Goal: Contribute content: Contribute content

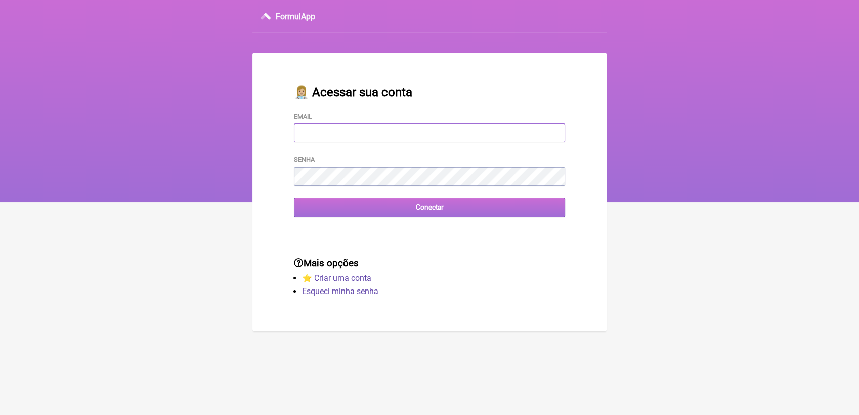
type input "[EMAIL_ADDRESS][DOMAIN_NAME]"
click at [425, 214] on input "Conectar" at bounding box center [429, 207] width 271 height 19
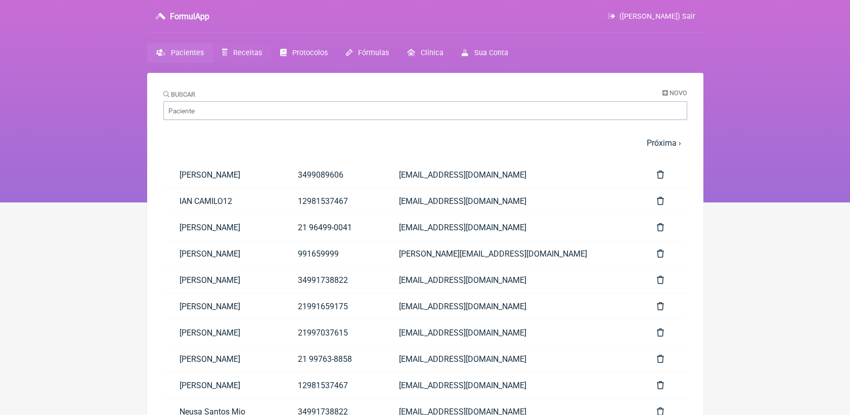
click at [252, 51] on span "Receitas" at bounding box center [247, 53] width 29 height 9
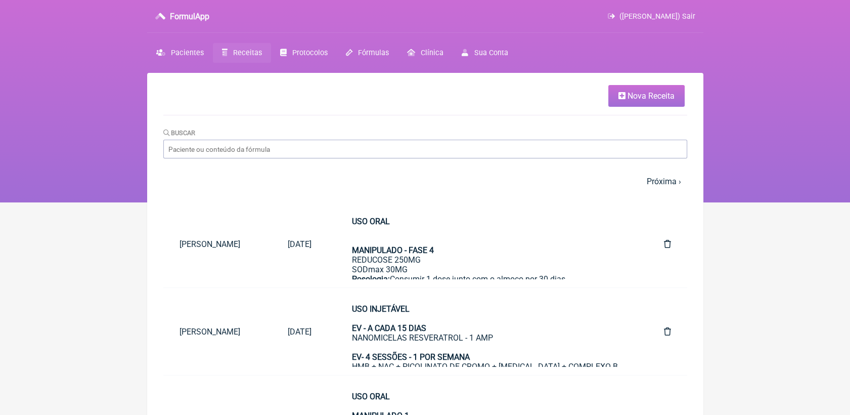
click at [444, 138] on div "Buscar" at bounding box center [425, 142] width 524 height 31
click at [443, 147] on input "Buscar" at bounding box center [425, 149] width 524 height 19
type input "silvi"
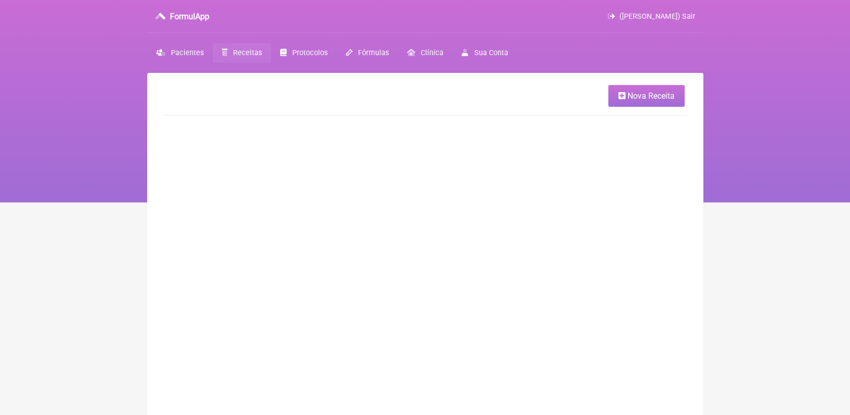
click at [244, 54] on span "Receitas" at bounding box center [247, 53] width 29 height 9
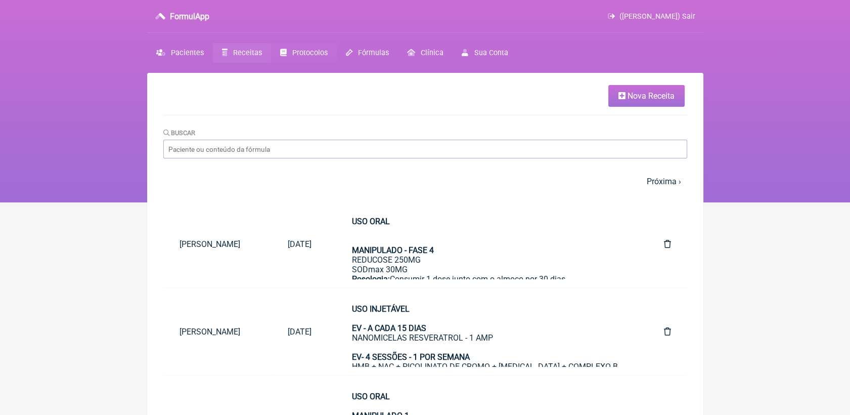
click at [307, 52] on span "Protocolos" at bounding box center [309, 53] width 35 height 9
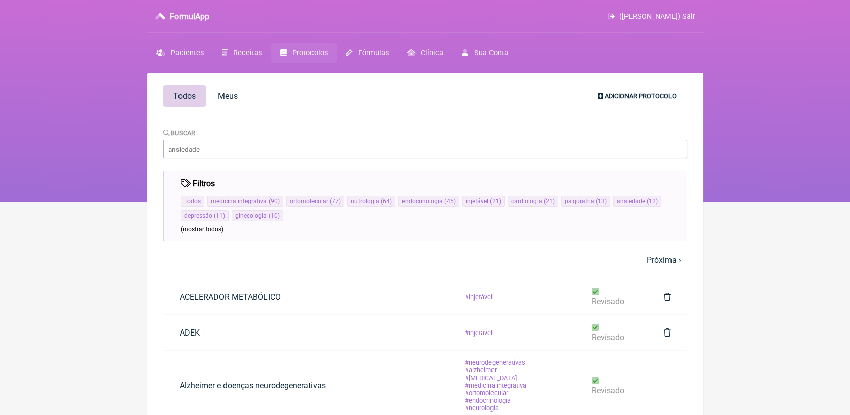
click at [645, 99] on span "Adicionar Protocolo" at bounding box center [641, 96] width 72 height 8
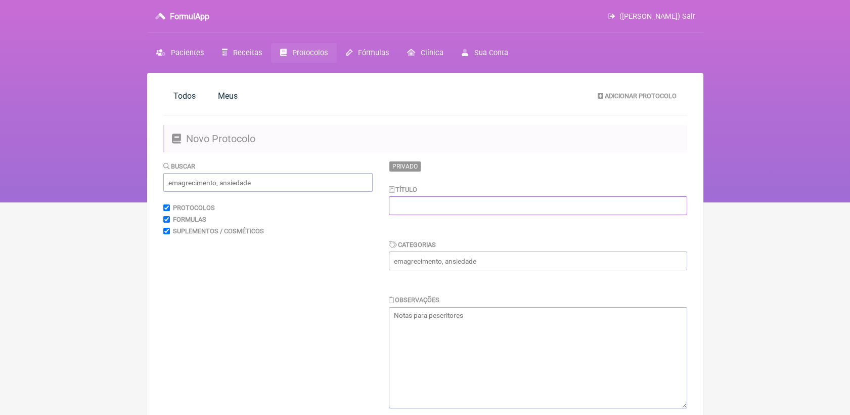
click at [436, 211] on input "text" at bounding box center [538, 205] width 298 height 19
type input "SIBO"
click at [441, 258] on input "text" at bounding box center [538, 260] width 298 height 19
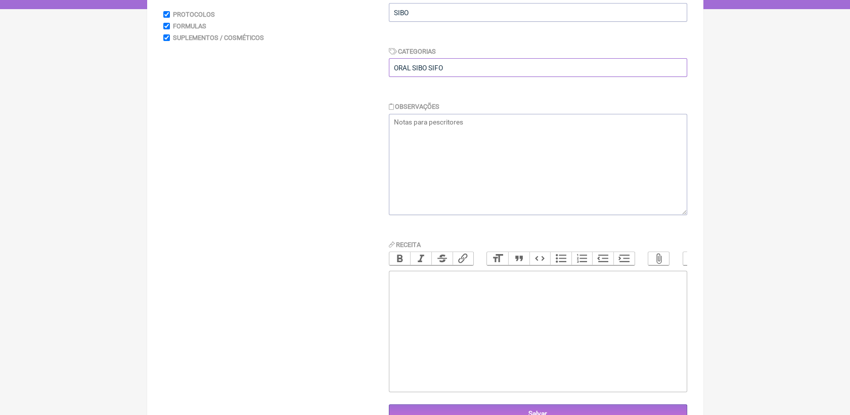
scroll to position [225, 0]
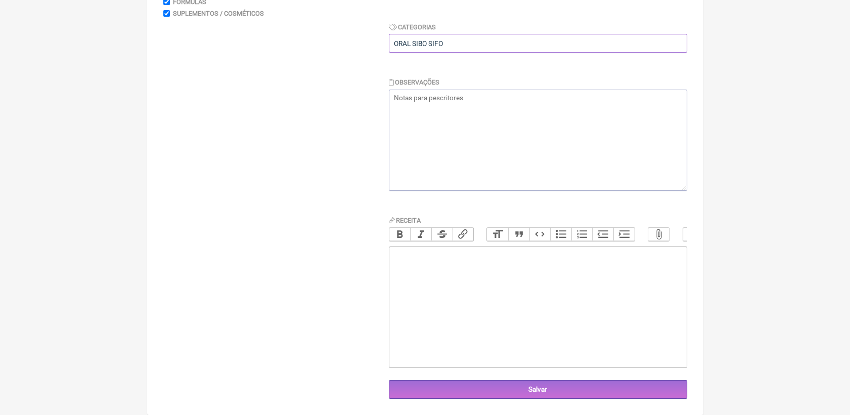
type input "ORAL SIBO SIFO"
click at [441, 259] on trix-editor at bounding box center [538, 306] width 298 height 121
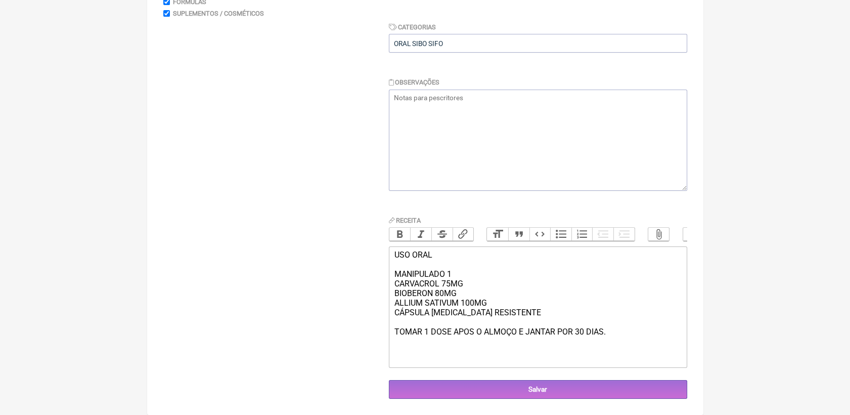
click at [502, 310] on div "USO ORAL MANIPULADO 1 CARVACROL 75MG BIOBERON 80MG ALLIUM SATIVUM 100MG CÁPSULA…" at bounding box center [537, 293] width 287 height 87
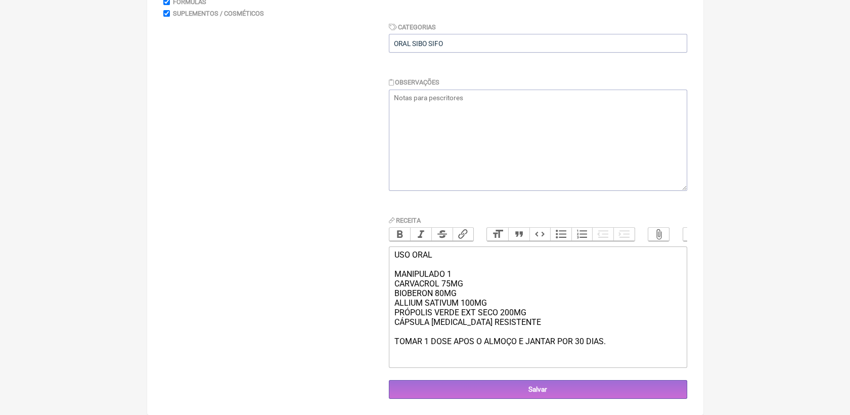
drag, startPoint x: 394, startPoint y: 274, endPoint x: 609, endPoint y: 345, distance: 226.2
click at [609, 345] on div "USO ORAL MANIPULADO 1 CARVACROL 75MG BIOBERON 80MG ALLIUM SATIVUM 100MG PRÓPOLI…" at bounding box center [537, 298] width 287 height 96
copy div "MANIPULADO 1 CARVACROL 75MG BIOBERON 80MG ALLIUM SATIVUM 100MG PRÓPOLIS VERDE E…"
click at [404, 318] on div "USO ORAL MANIPULADO 1 CARVACROL 75MG BIOBERON 80MG ALLIUM SATIVUM 100MG PRÓPOLI…" at bounding box center [537, 298] width 287 height 96
drag, startPoint x: 394, startPoint y: 307, endPoint x: 490, endPoint y: 311, distance: 95.7
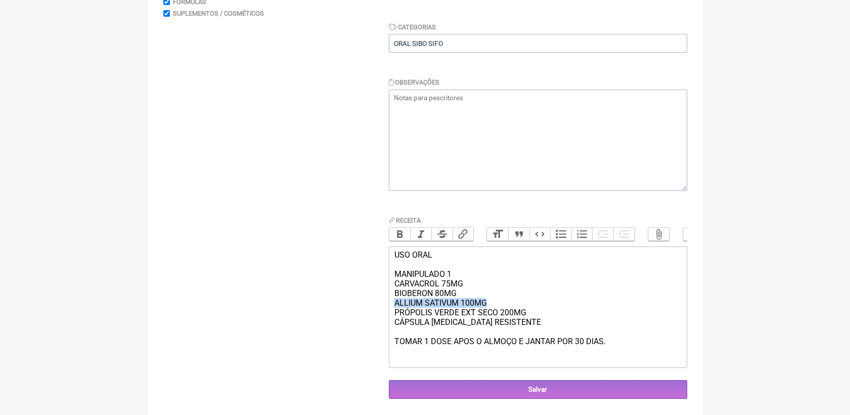
click at [490, 311] on div "USO ORAL MANIPULADO 1 CARVACROL 75MG BIOBERON 80MG ALLIUM SATIVUM 100MG PRÓPOLI…" at bounding box center [537, 298] width 287 height 96
copy div "ALLIUM SATIVUM 100MG"
drag, startPoint x: 486, startPoint y: 307, endPoint x: 394, endPoint y: 310, distance: 92.1
click at [394, 310] on div "USO ORAL MANIPULADO 1 CARVACROL 75MG BIOBERON 80MG ALLIUM SATIVUM 100MG PRÓPOLI…" at bounding box center [537, 298] width 287 height 96
paste trix-editor "<div>USO ORAL<br><br>MANIPULADO 1<br>CARVACROL 75MG<br>BIOBERON 80MG<br>Zingibe…"
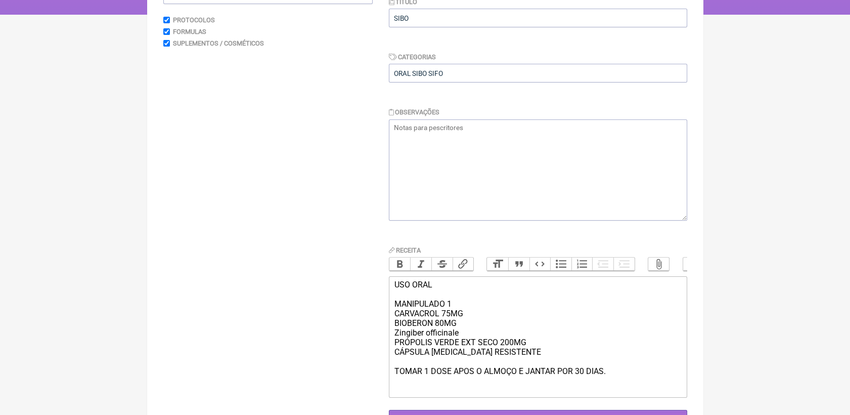
scroll to position [168, 0]
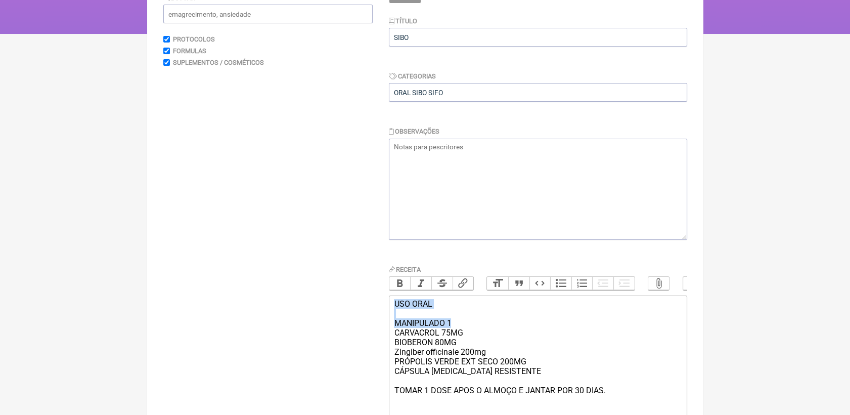
drag, startPoint x: 393, startPoint y: 315, endPoint x: 465, endPoint y: 337, distance: 76.2
click at [465, 337] on trix-editor "USO ORAL MANIPULADO 1 CARVACROL 75MG BIOBERON 80MG Zingiber officinale 200mg PR…" at bounding box center [538, 355] width 298 height 121
click at [401, 283] on button "Bold" at bounding box center [400, 283] width 21 height 13
click at [593, 357] on div "USO ORAL MANIPULADO 1 CARVACROL 75MG BIOBERON 80MG Zingiber officinale 200mg PR…" at bounding box center [537, 347] width 287 height 96
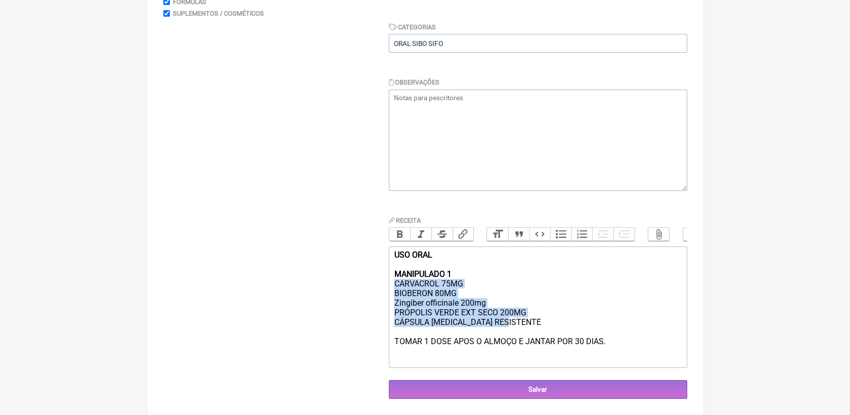
drag, startPoint x: 395, startPoint y: 287, endPoint x: 565, endPoint y: 332, distance: 175.2
click at [565, 332] on div "USO ORAL MANIPULADO 1 CARVACROL 75MG BIOBERON 80MG Zingiber officinale 200mg PR…" at bounding box center [537, 298] width 287 height 96
copy div "CARVACROL 75MG BIOBERON 80MG Zingiber officinale 200mg [GEOGRAPHIC_DATA] VERDE …"
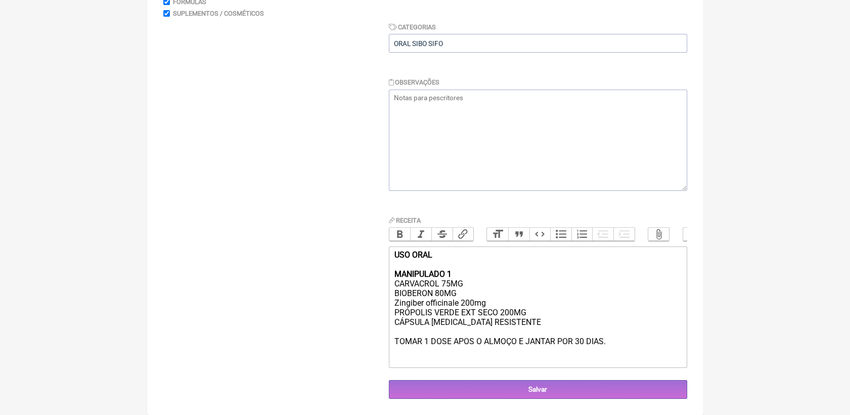
click at [626, 353] on trix-editor "USO ORAL MANIPULADO 1 CARVACROL 75MG BIOBERON 80MG Zingiber officinale 200mg PR…" at bounding box center [538, 306] width 298 height 121
paste trix-editor "strong><br>Glutamina (L-Glutamina)</strong> – 5000 mg<br> <strong>2. Zinco Carn…"
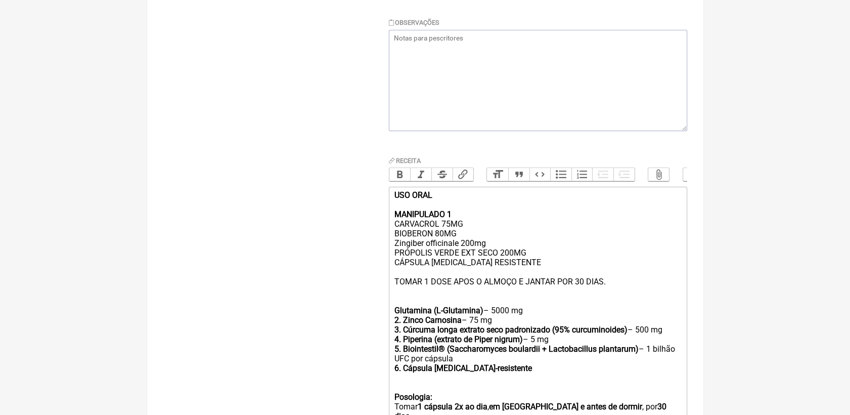
click at [424, 311] on div "USO ORAL MANIPULADO 1 CARVACROL 75MG BIOBERON 80MG Zingiber officinale 200mg PR…" at bounding box center [537, 286] width 287 height 192
click at [402, 325] on strong "2. Zinco Carnosina" at bounding box center [427, 320] width 67 height 10
click at [402, 334] on strong "3. Cúrcuma longa extrato seco padronizado (95% curcuminoides)" at bounding box center [510, 330] width 233 height 10
click at [402, 344] on strong "4. Piperina (extrato de Piper nigrum)" at bounding box center [458, 339] width 128 height 10
drag, startPoint x: 395, startPoint y: 353, endPoint x: 552, endPoint y: 358, distance: 157.4
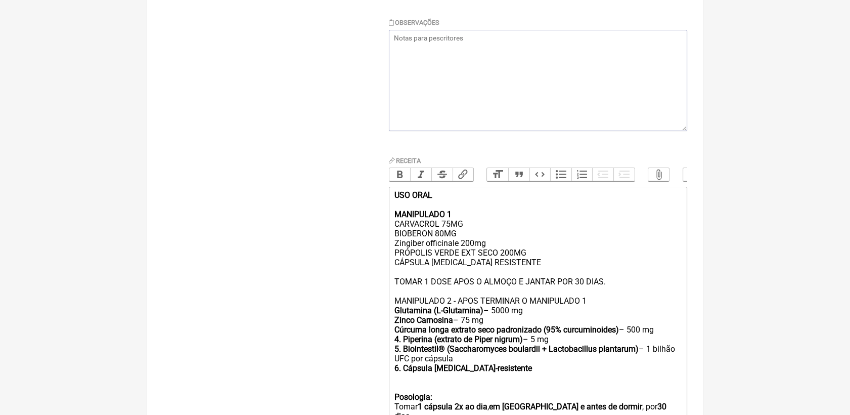
click at [552, 358] on div "USO ORAL MANIPULADO 1 CARVACROL 75MG BIOBERON 80MG Zingiber officinale 200mg PR…" at bounding box center [537, 286] width 287 height 192
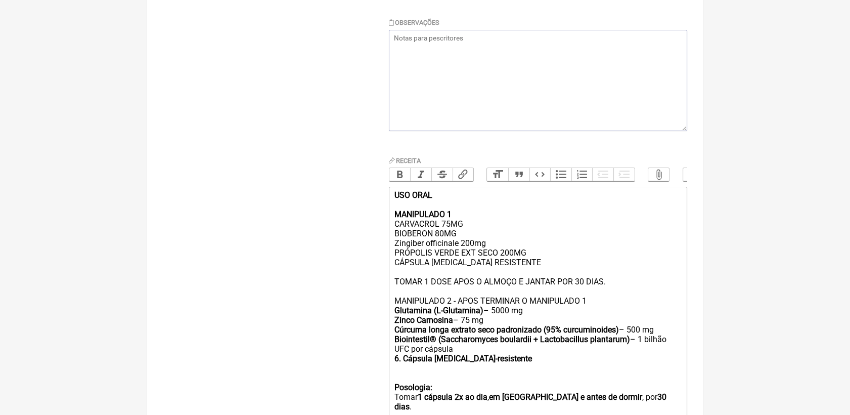
drag, startPoint x: 445, startPoint y: 356, endPoint x: 649, endPoint y: 362, distance: 203.5
click at [649, 362] on div "USO ORAL MANIPULADO 1 CARVACROL 75MG BIOBERON 80MG Zingiber officinale 200mg PR…" at bounding box center [537, 281] width 287 height 183
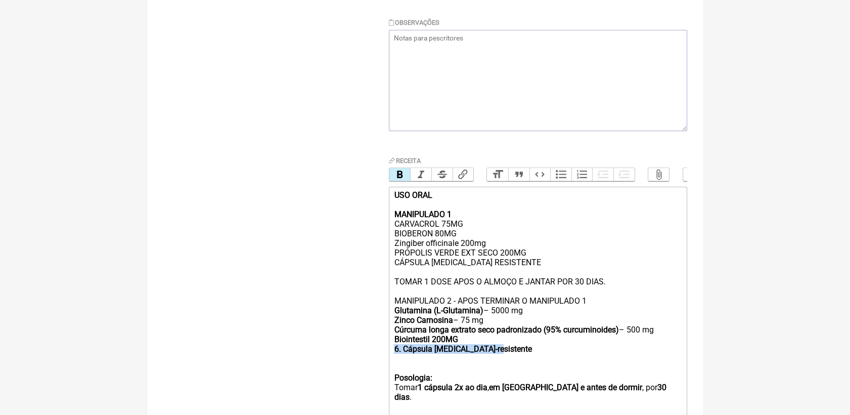
drag, startPoint x: 497, startPoint y: 363, endPoint x: 383, endPoint y: 362, distance: 113.3
click at [383, 362] on form "Buscar Protocolos Formulas Suplementos / Cosméticos Privado Título [GEOGRAPHIC_…" at bounding box center [425, 165] width 524 height 563
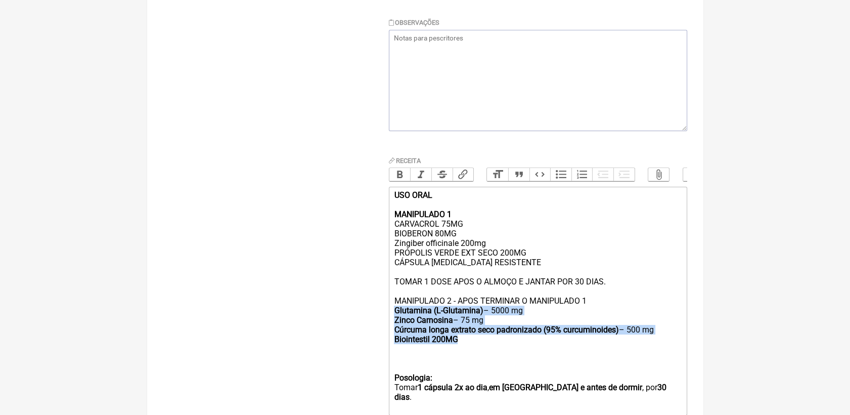
drag, startPoint x: 461, startPoint y: 356, endPoint x: 392, endPoint y: 327, distance: 74.9
click at [392, 327] on trix-editor "USO ORAL MANIPULADO 1 CARVACROL 75MG BIOBERON 80MG Zingiber officinale 200mg PR…" at bounding box center [538, 301] width 298 height 229
click at [396, 174] on button "Bold" at bounding box center [400, 174] width 21 height 13
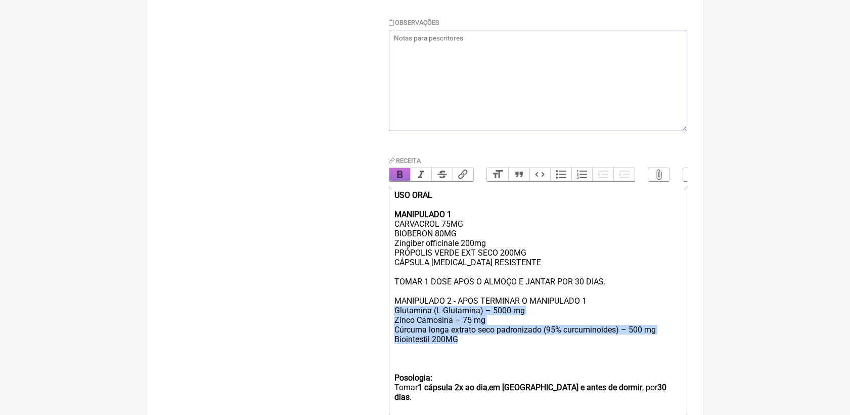
click at [396, 174] on button "Bold" at bounding box center [400, 174] width 21 height 13
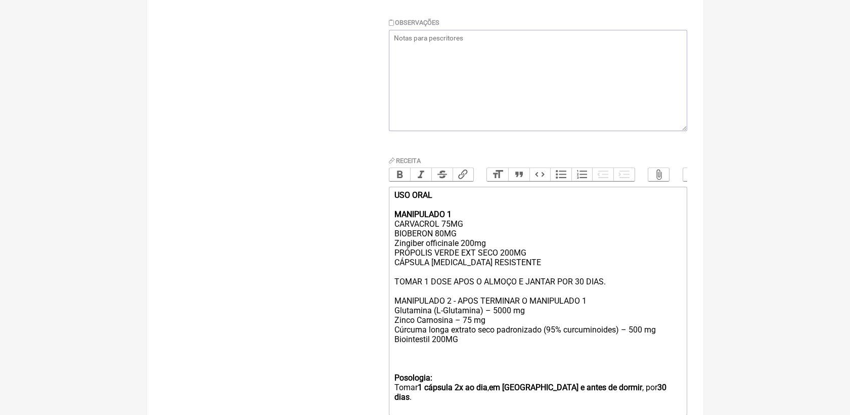
click at [480, 363] on div "USO ORAL MANIPULADO 1 CARVACROL 75MG BIOBERON 80MG Zingiber officinale 200mg PR…" at bounding box center [537, 276] width 287 height 173
click at [491, 323] on div "USO ORAL MANIPULADO 1 CARVACROL 75MG BIOBERON 80MG Zingiber officinale 200mg PR…" at bounding box center [537, 276] width 287 height 173
drag, startPoint x: 485, startPoint y: 323, endPoint x: 520, endPoint y: 326, distance: 34.5
click at [520, 326] on div "USO ORAL MANIPULADO 1 CARVACROL 75MG BIOBERON 80MG Zingiber officinale 200mg PR…" at bounding box center [537, 276] width 287 height 173
drag, startPoint x: 457, startPoint y: 334, endPoint x: 490, endPoint y: 336, distance: 33.5
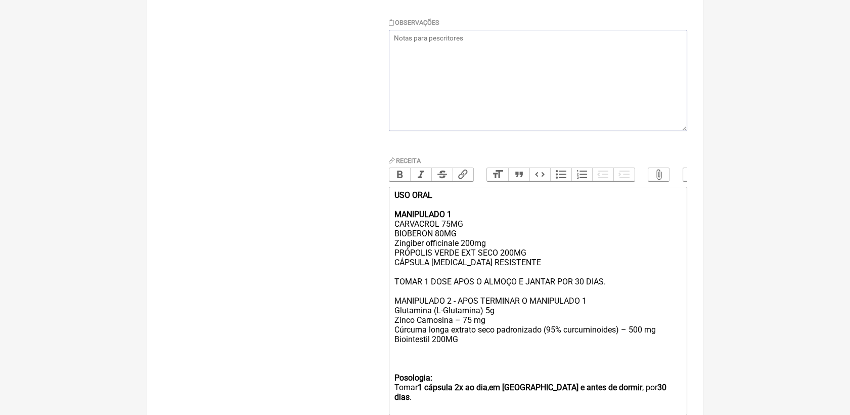
click at [490, 336] on div "USO ORAL MANIPULADO 1 CARVACROL 75MG BIOBERON 80MG Zingiber officinale 200mg PR…" at bounding box center [537, 276] width 287 height 173
click at [630, 346] on div "USO ORAL MANIPULADO 1 CARVACROL 75MG BIOBERON 80MG Zingiber officinale 200mg PR…" at bounding box center [537, 276] width 287 height 173
click at [397, 346] on div "USO ORAL MANIPULADO 1 CARVACROL 75MG BIOBERON 80MG Zingiber officinale 200mg PR…" at bounding box center [537, 276] width 287 height 173
click at [398, 334] on div "USO ORAL MANIPULADO 1 CARVACROL 75MG BIOBERON 80MG Zingiber officinale 200mg PR…" at bounding box center [537, 276] width 287 height 173
drag, startPoint x: 394, startPoint y: 314, endPoint x: 624, endPoint y: 314, distance: 230.2
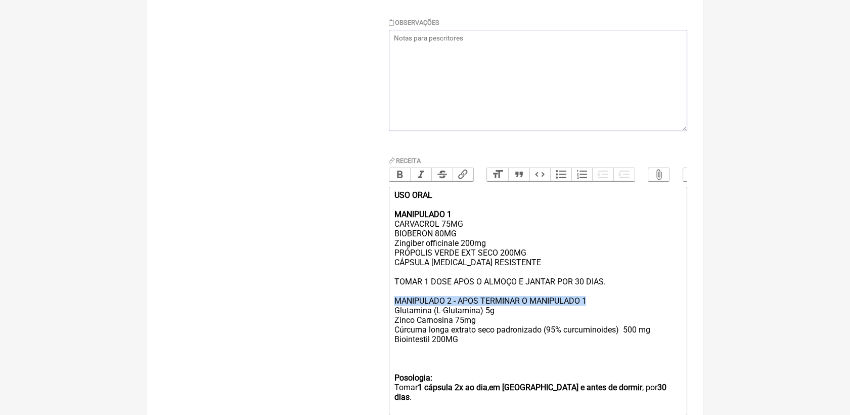
click at [624, 314] on div "USO ORAL MANIPULADO 1 CARVACROL 75MG BIOBERON 80MG Zingiber officinale 200mg PR…" at bounding box center [537, 276] width 287 height 173
click at [402, 176] on button "Bold" at bounding box center [400, 174] width 21 height 13
click at [471, 362] on div "USO ORAL MANIPULADO 1 CARVACROL 75MG BIOBERON 80MG Zingiber officinale 200mg PR…" at bounding box center [537, 276] width 287 height 173
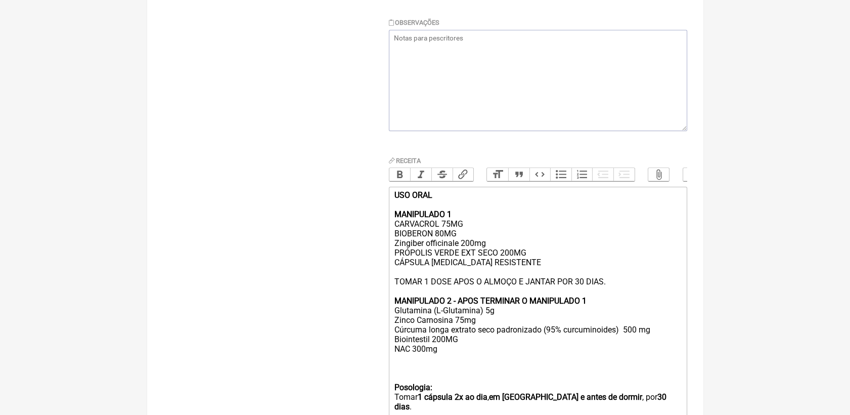
click at [394, 364] on div "USO ORAL MANIPULADO 1 CARVACROL 75MG BIOBERON 80MG Zingiber officinale 200mg PR…" at bounding box center [537, 281] width 287 height 183
click at [451, 367] on div "USO ORAL MANIPULADO 1 CARVACROL 75MG BIOBERON 80MG Zingiber officinale 200mg PR…" at bounding box center [537, 281] width 287 height 183
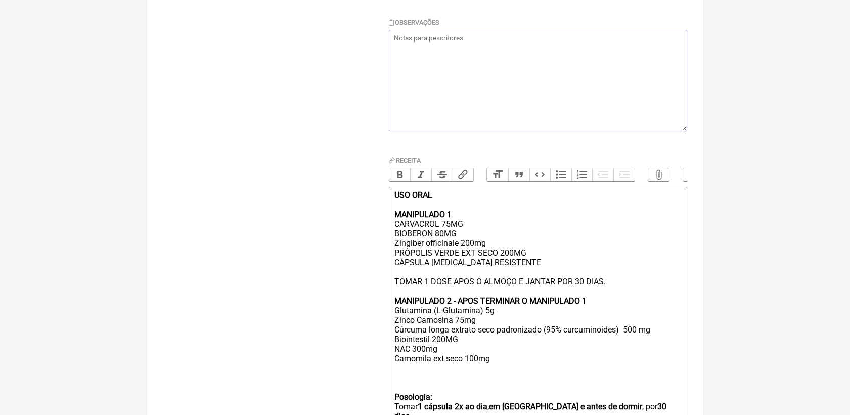
scroll to position [351, 0]
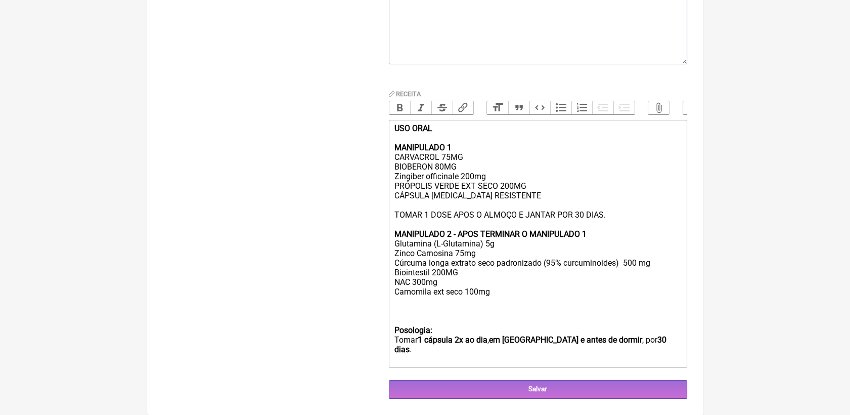
click at [396, 316] on div "USO ORAL MANIPULADO 1 CARVACROL 75MG BIOBERON 80MG Zingiber officinale 200mg PR…" at bounding box center [537, 219] width 287 height 192
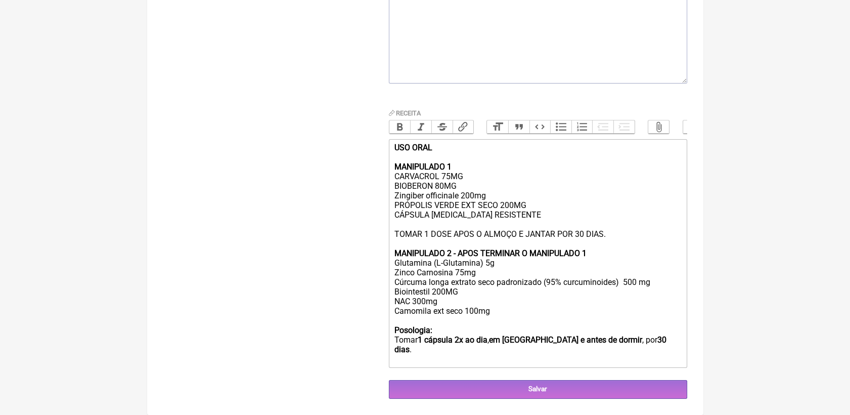
scroll to position [321, 0]
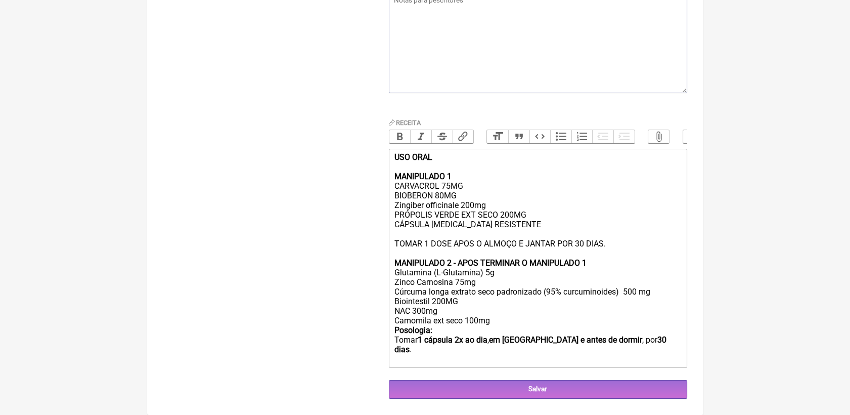
click at [440, 340] on div "USO ORAL MANIPULADO 1 CARVACROL 75MG BIOBERON 80MG Zingiber officinale 200mg PR…" at bounding box center [537, 257] width 287 height 211
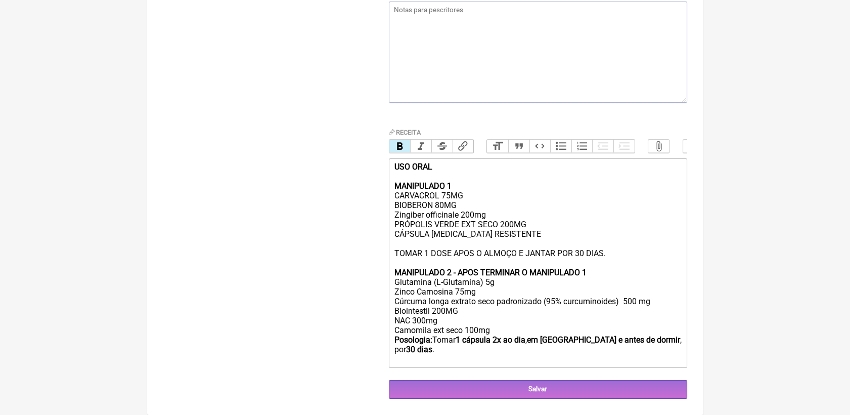
scroll to position [312, 0]
drag, startPoint x: 462, startPoint y: 350, endPoint x: 496, endPoint y: 348, distance: 33.4
click at [496, 344] on strong "1 cápsula 2x ao dia" at bounding box center [490, 340] width 70 height 10
click at [498, 338] on div "USO ORAL MANIPULADO 1 CARVACROL 75MG BIOBERON 80MG Zingiber officinale 200mg PR…" at bounding box center [537, 263] width 287 height 202
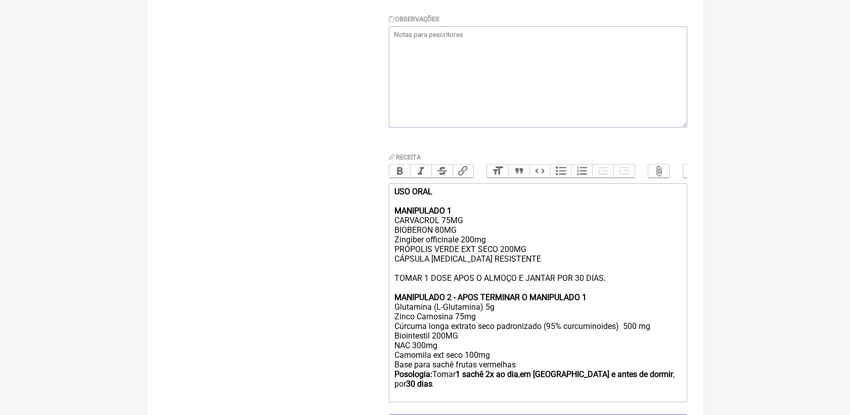
scroll to position [321, 0]
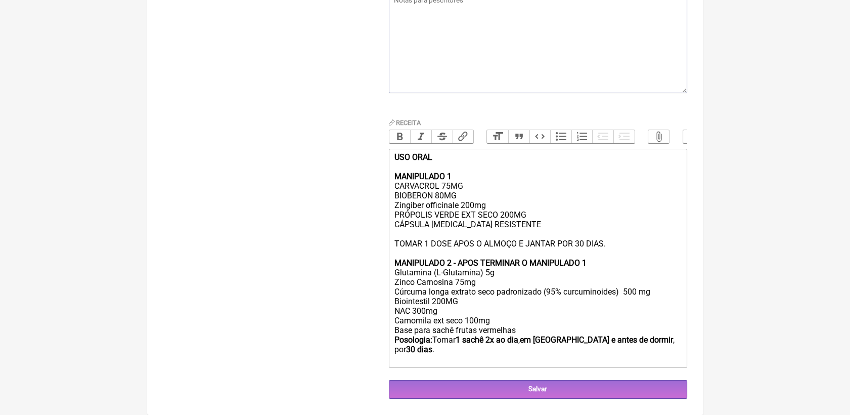
click at [629, 241] on div "USO ORAL MANIPULADO 1 CARVACROL 75MG BIOBERON 80MG Zingiber officinale 200mg PR…" at bounding box center [537, 257] width 287 height 211
click at [629, 248] on div "USO ORAL MANIPULADO 1 CARVACROL 75MG BIOBERON 80MG Zingiber officinale 200mg PR…" at bounding box center [537, 257] width 287 height 211
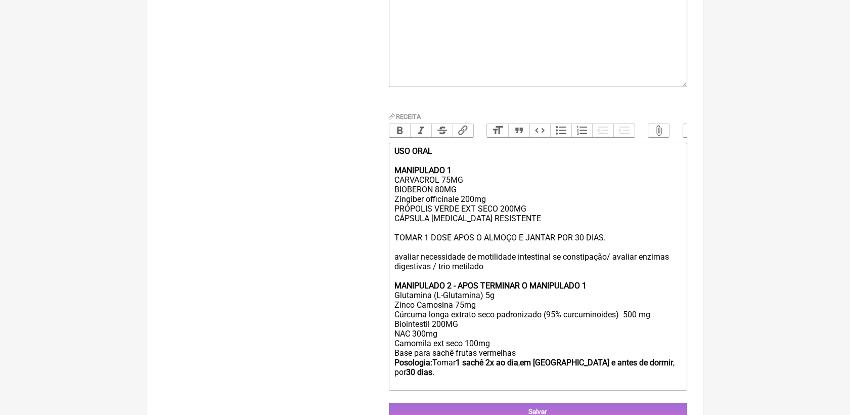
type trix-editor "<div><strong>USO ORAL<br><br>MANIPULADO 1</strong><br>CARVACROL 75MG<br>BIOBERO…"
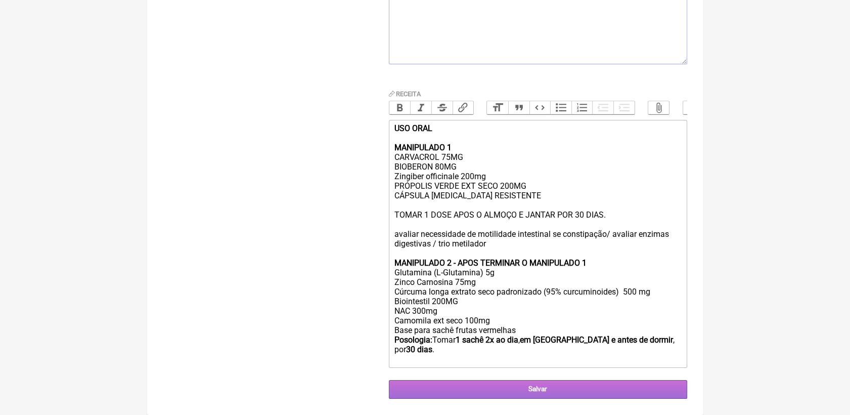
click at [628, 395] on input "Salvar" at bounding box center [538, 389] width 298 height 19
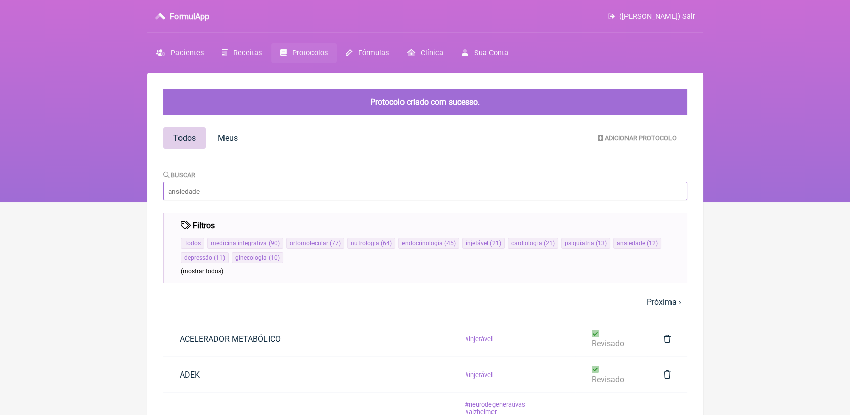
click at [237, 190] on input "Buscar" at bounding box center [425, 191] width 524 height 19
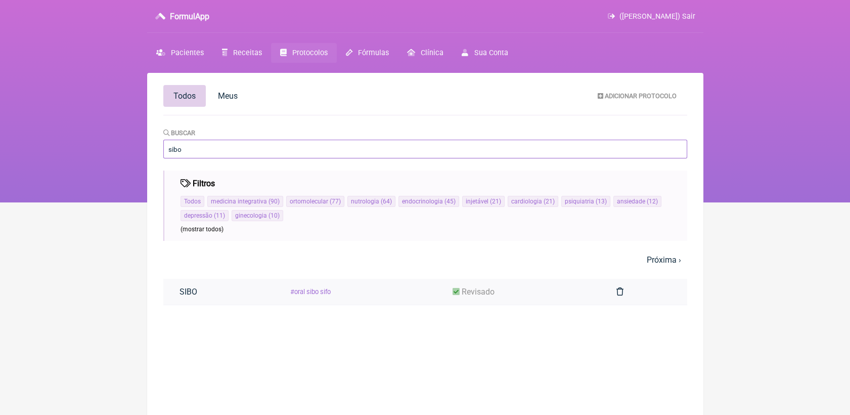
type input "sibo"
click at [500, 295] on link "revisado" at bounding box center [474, 292] width 74 height 26
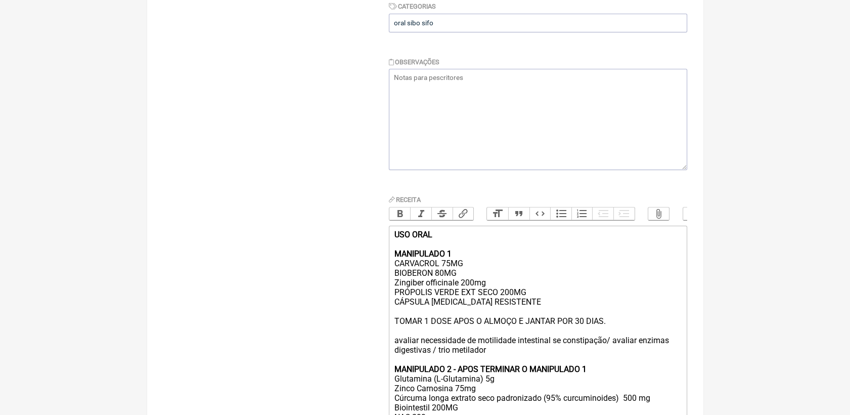
scroll to position [37, 0]
